Goal: Transaction & Acquisition: Book appointment/travel/reservation

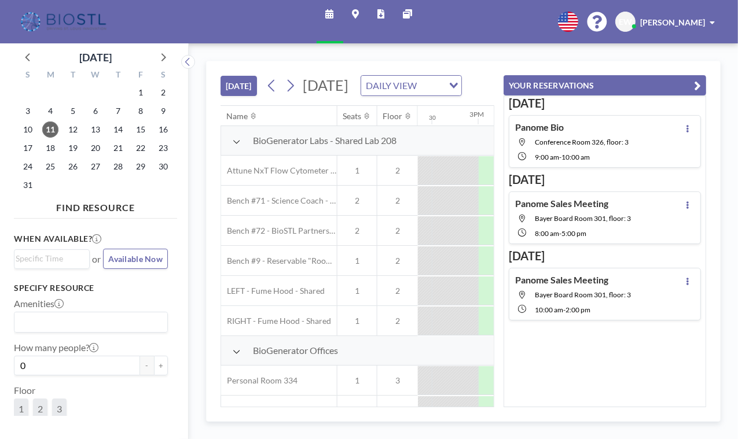
scroll to position [0, 1343]
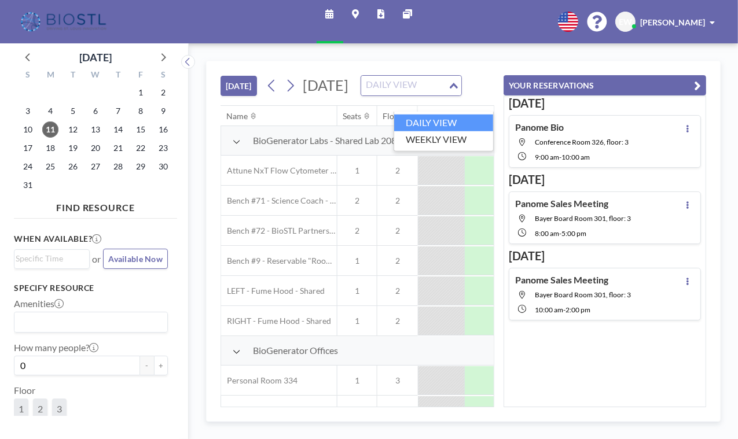
click at [447, 93] on input "Search for option" at bounding box center [404, 85] width 85 height 15
click at [461, 135] on li "WEEKLY VIEW" at bounding box center [443, 139] width 99 height 17
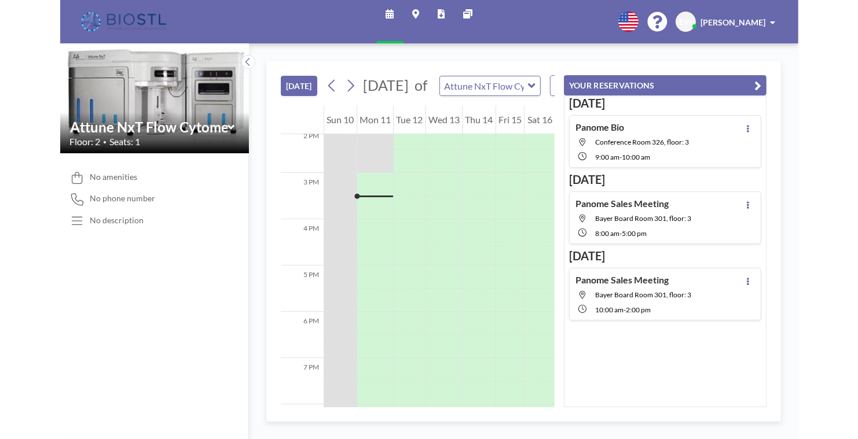
scroll to position [671, 0]
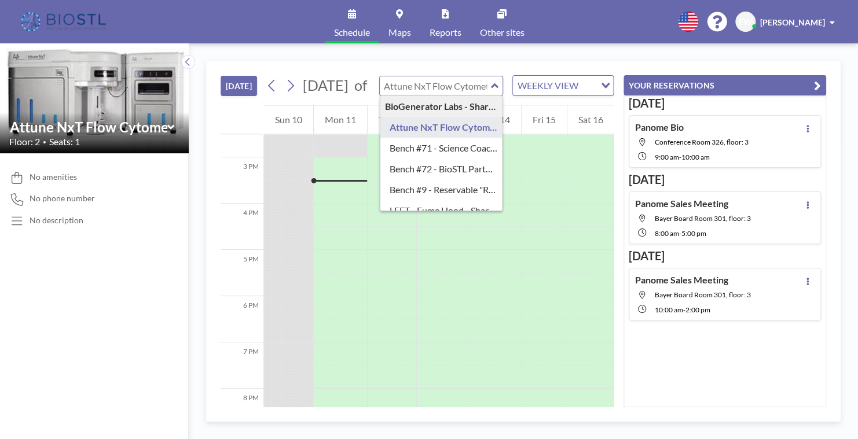
click at [478, 96] on input "text" at bounding box center [435, 85] width 111 height 19
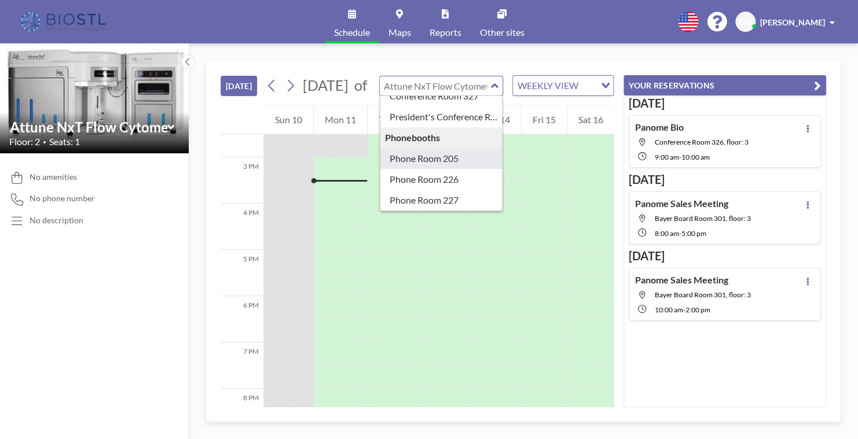
scroll to position [354, 0]
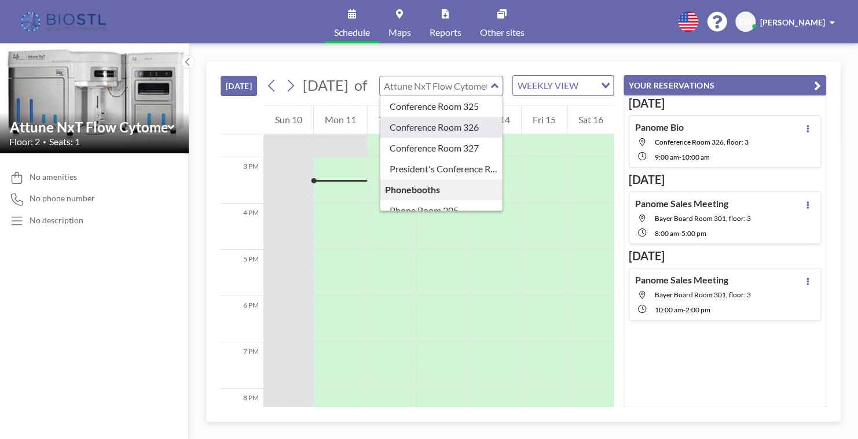
type input "Conference Room 326"
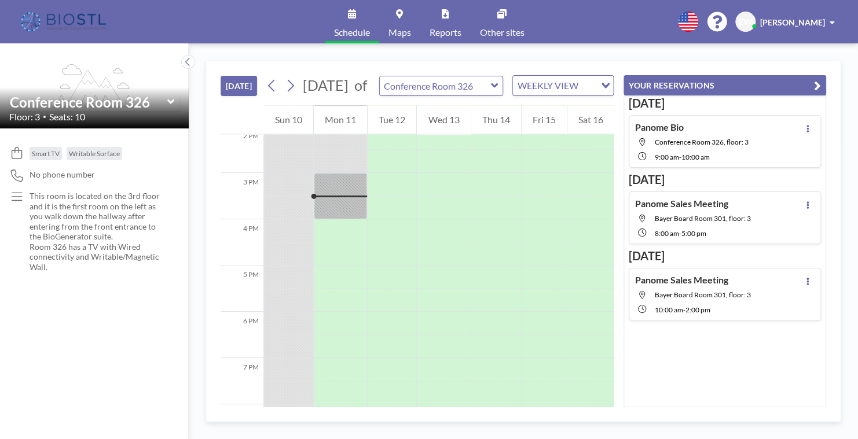
scroll to position [671, 0]
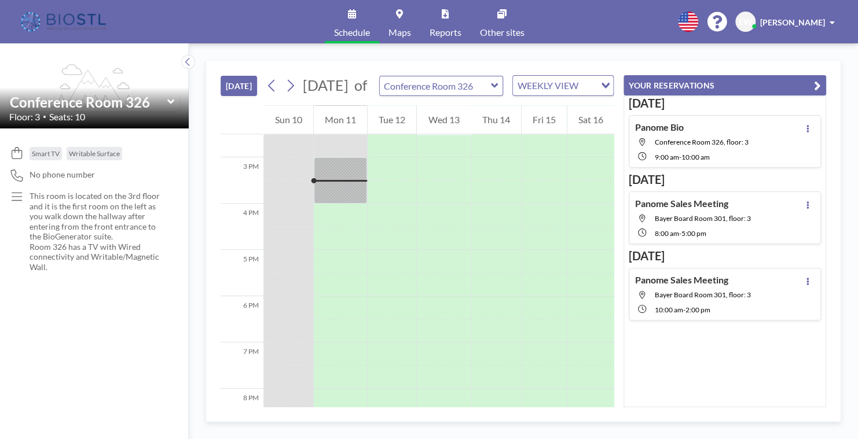
click at [493, 91] on icon at bounding box center [495, 86] width 8 height 12
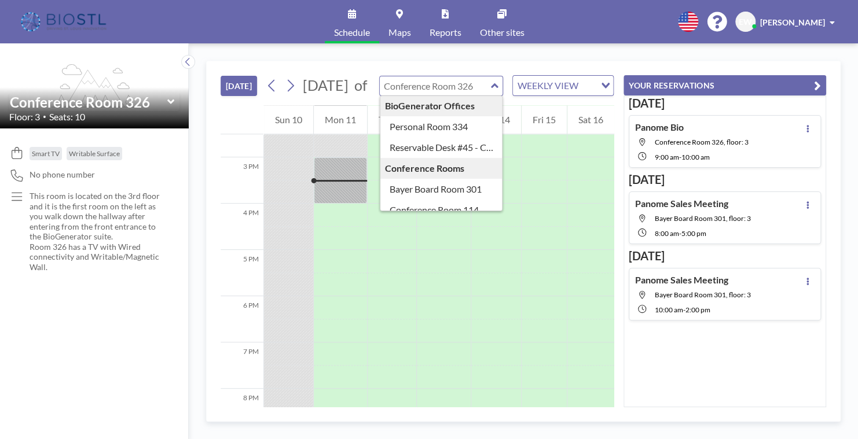
scroll to position [174, 0]
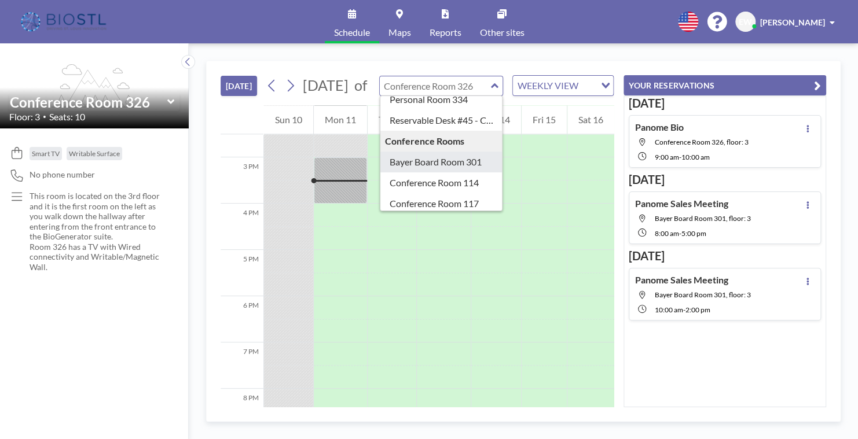
type input "Bayer Board Room 301"
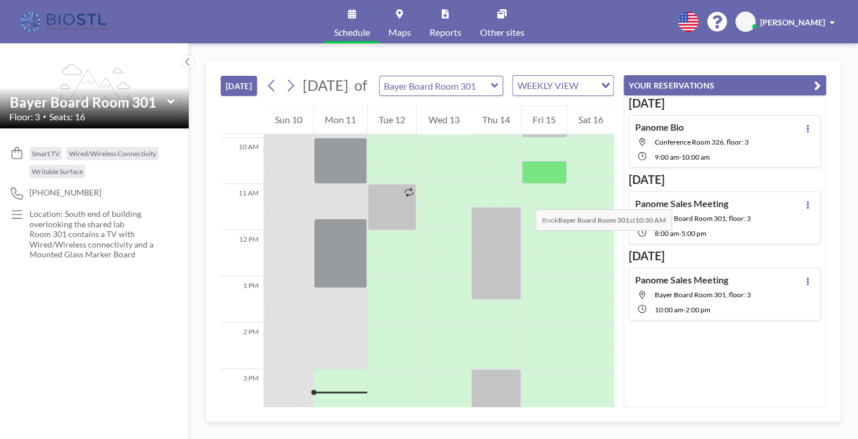
scroll to position [440, 0]
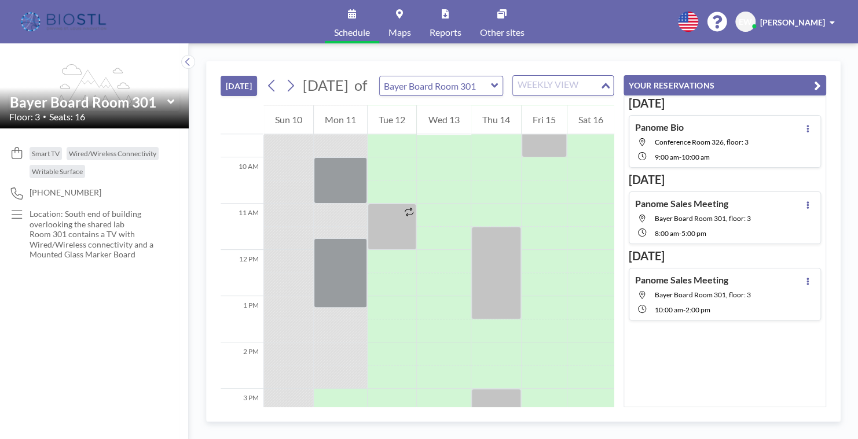
click at [602, 93] on div "Loading..." at bounding box center [606, 84] width 13 height 17
click at [295, 94] on icon at bounding box center [290, 85] width 11 height 17
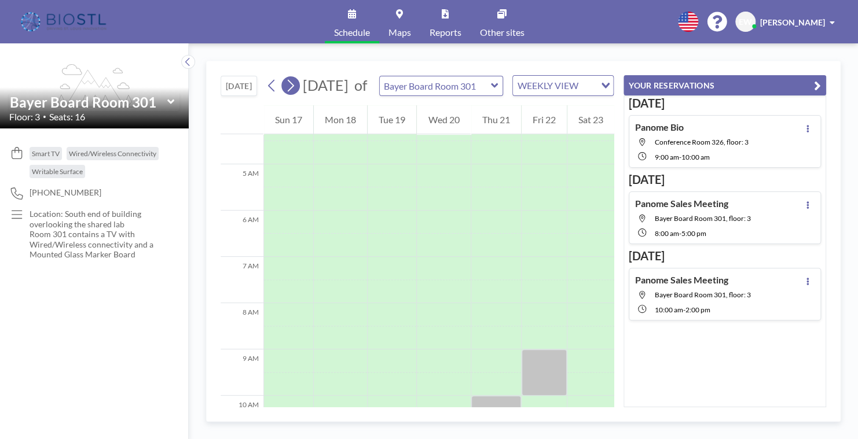
scroll to position [347, 0]
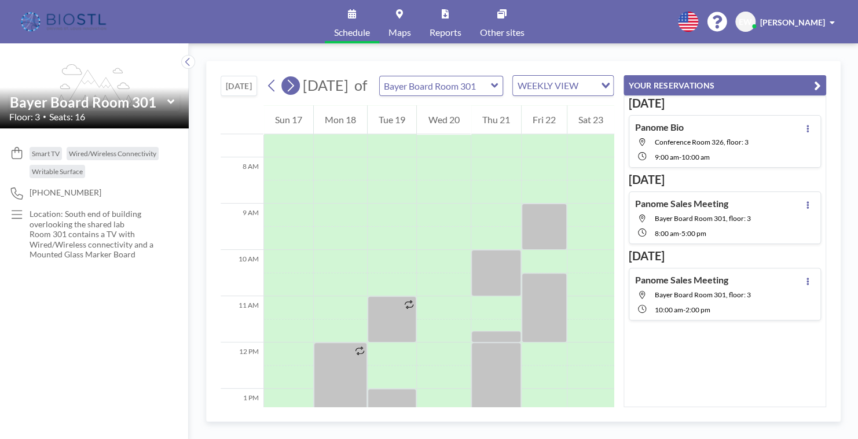
click at [295, 94] on icon at bounding box center [290, 85] width 11 height 17
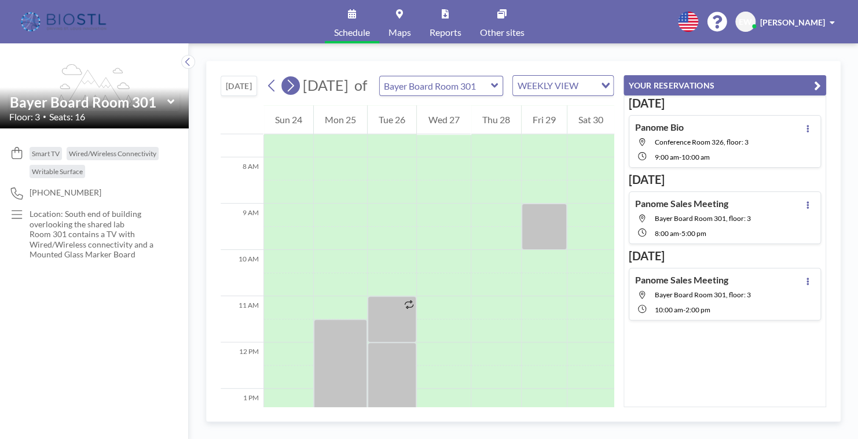
click at [294, 92] on icon at bounding box center [291, 86] width 6 height 12
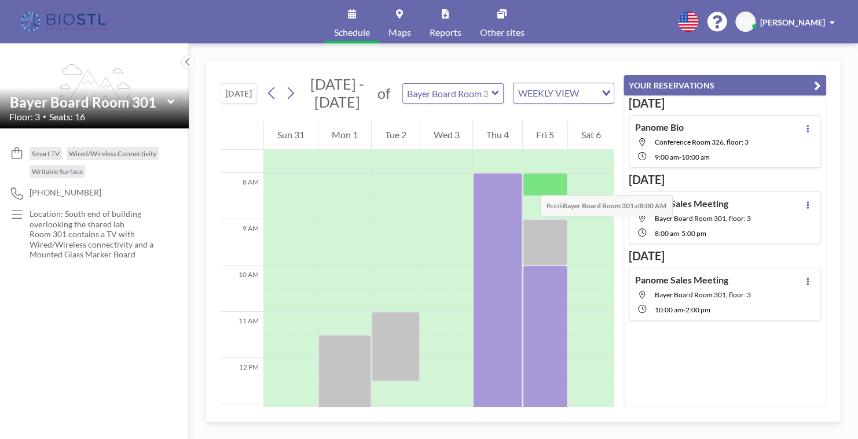
click at [528, 183] on div at bounding box center [545, 184] width 45 height 23
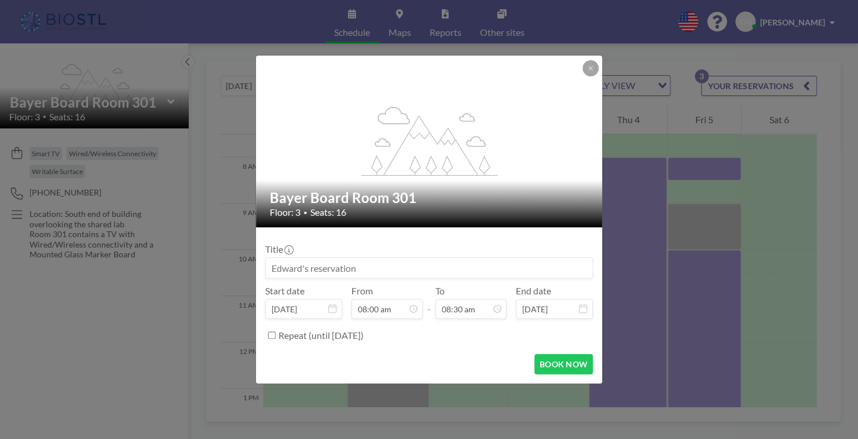
click at [528, 183] on div "Bayer Board Room 301 Floor: 3 • Seats: 16" at bounding box center [429, 203] width 347 height 47
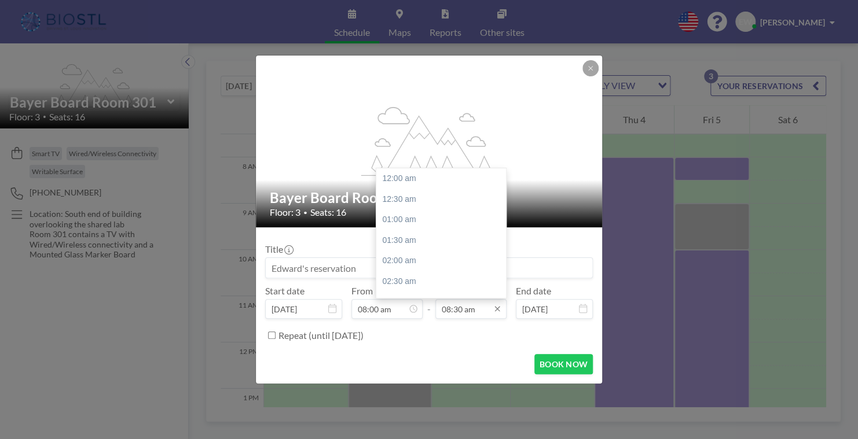
scroll to position [350, 0]
click at [462, 312] on input "08:30 am" at bounding box center [470, 309] width 71 height 20
click at [421, 203] on div "09:00 am" at bounding box center [443, 200] width 135 height 21
type input "09:00 am"
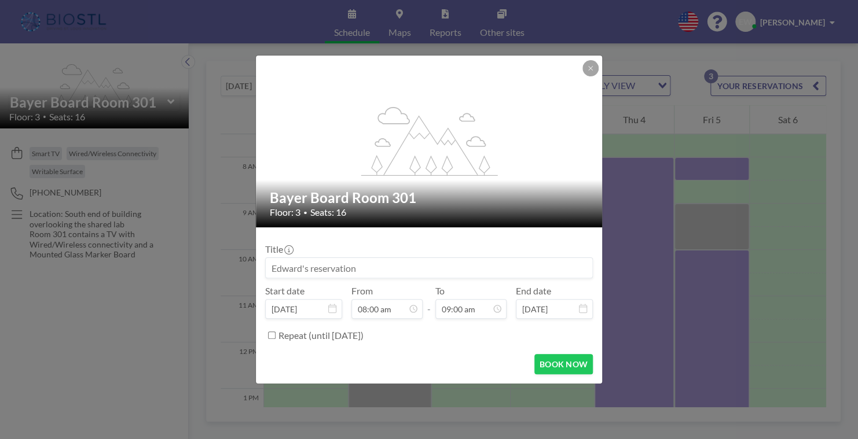
click at [403, 269] on input at bounding box center [429, 268] width 326 height 20
type input "Panome Meeting"
click at [563, 361] on button "BOOK NOW" at bounding box center [563, 364] width 58 height 20
